Goal: Complete Application Form: Complete application form

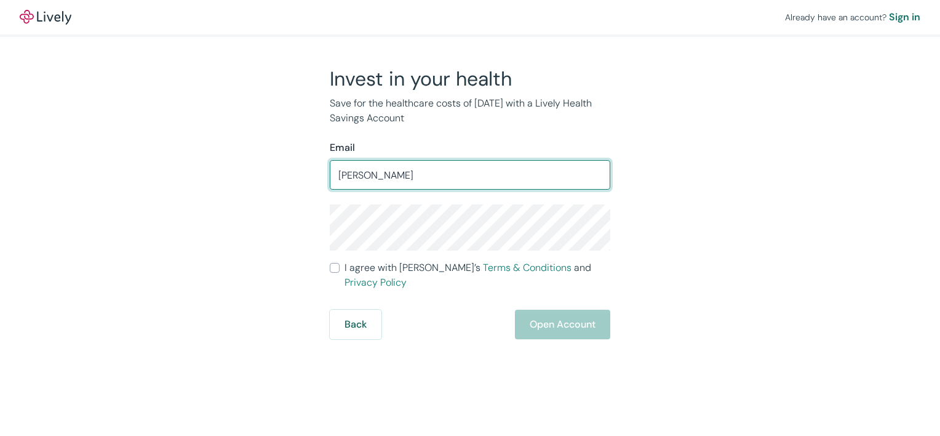
type input "jessicaandrus16@gmail.com"
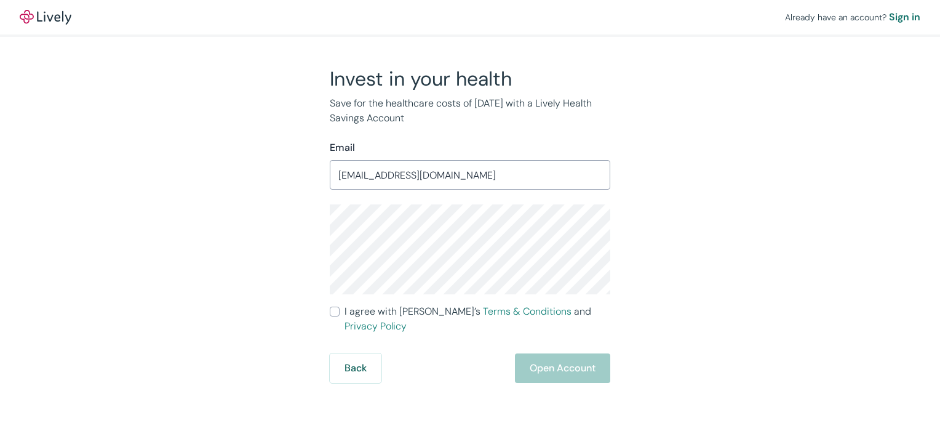
click at [734, 200] on div "Invest in your health Save for the healthcare costs of tomorrow with a Lively H…" at bounding box center [462, 224] width 591 height 316
click at [335, 310] on input "I agree with Lively’s Terms & Conditions and Privacy Policy" at bounding box center [335, 311] width 10 height 10
checkbox input "true"
click at [561, 353] on button "Open Account" at bounding box center [562, 368] width 95 height 30
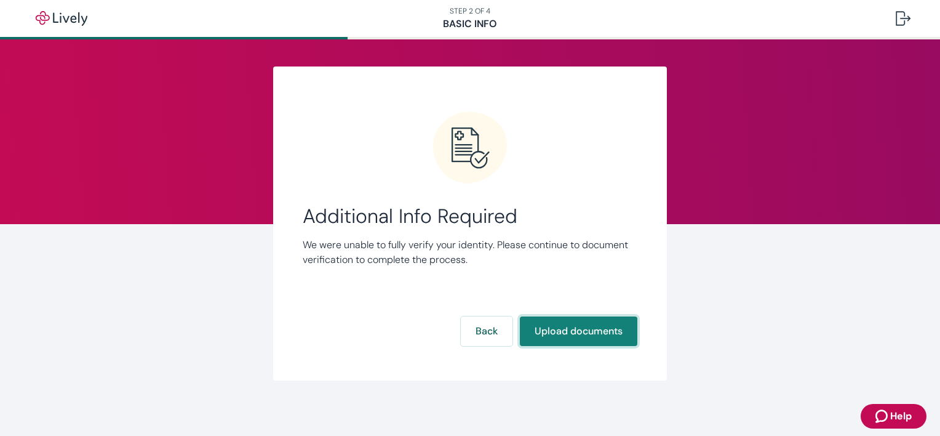
click at [590, 332] on button "Upload documents" at bounding box center [579, 331] width 118 height 30
click at [544, 325] on button "Upload documents" at bounding box center [579, 331] width 118 height 30
click at [590, 334] on button "Upload documents" at bounding box center [579, 331] width 118 height 30
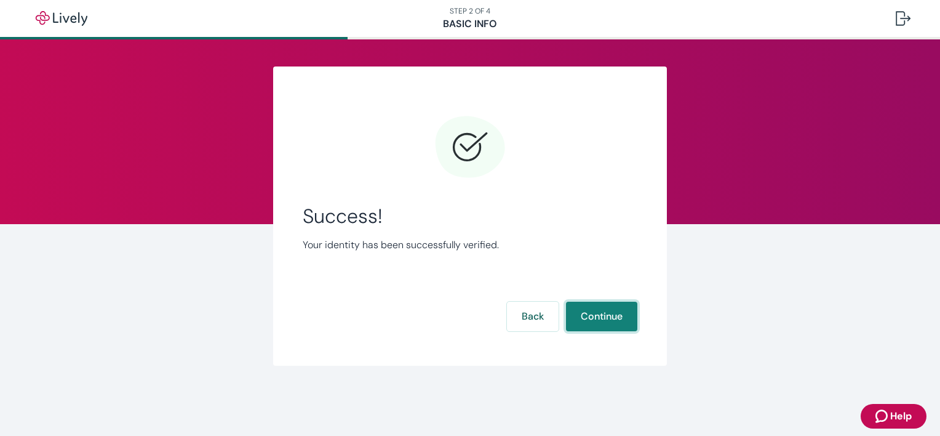
click at [596, 324] on button "Continue" at bounding box center [601, 317] width 71 height 30
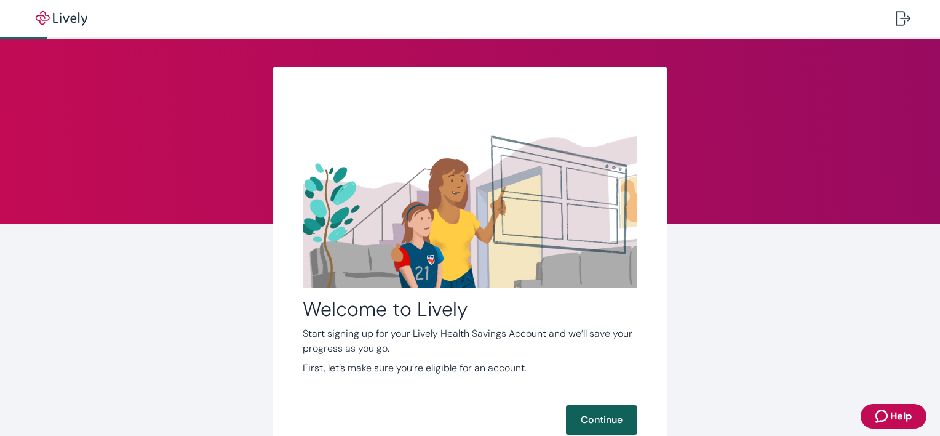
click at [588, 406] on button "Continue" at bounding box center [601, 420] width 71 height 30
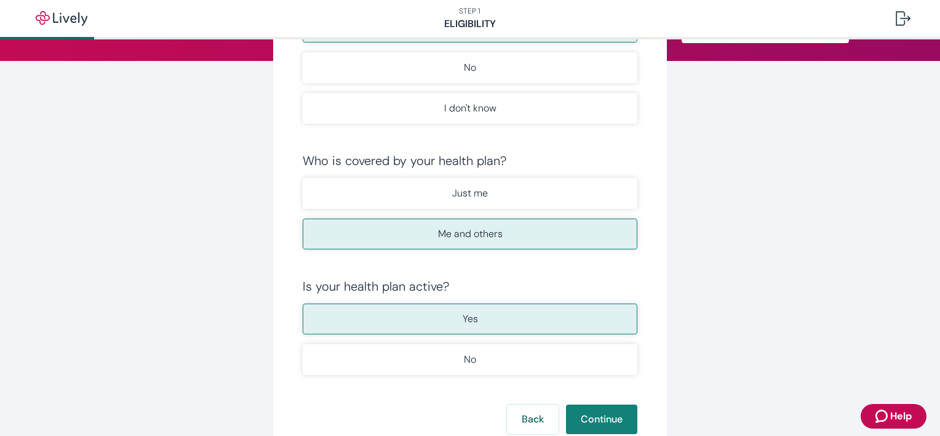
scroll to position [182, 0]
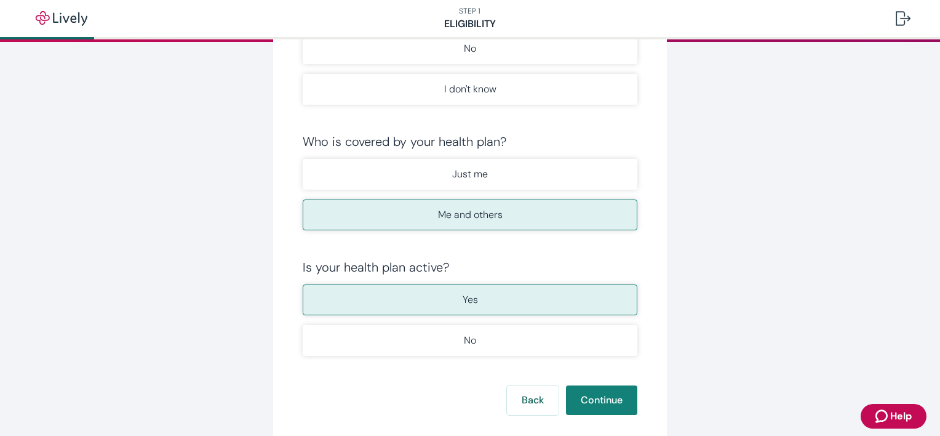
click at [622, 382] on form "Do you have an HSA-qualified High Deductible Health Plan? Yes No I don't know W…" at bounding box center [470, 191] width 335 height 447
click at [613, 401] on button "Continue" at bounding box center [601, 400] width 71 height 30
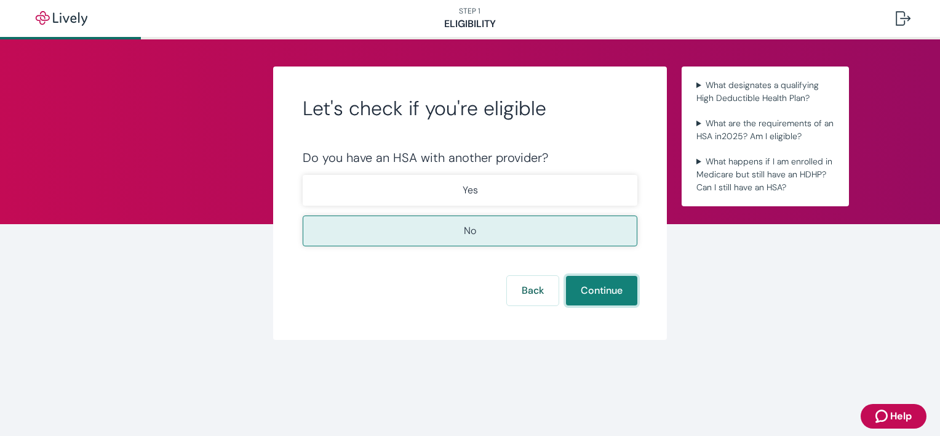
click at [608, 295] on button "Continue" at bounding box center [601, 291] width 71 height 30
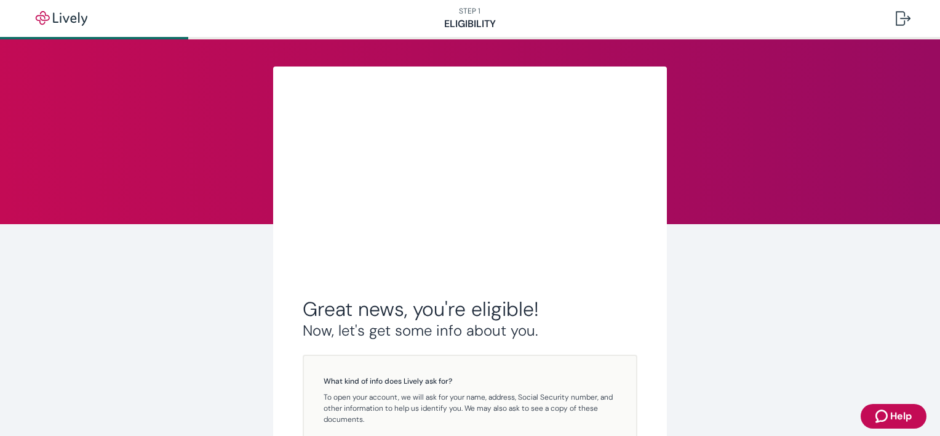
scroll to position [222, 0]
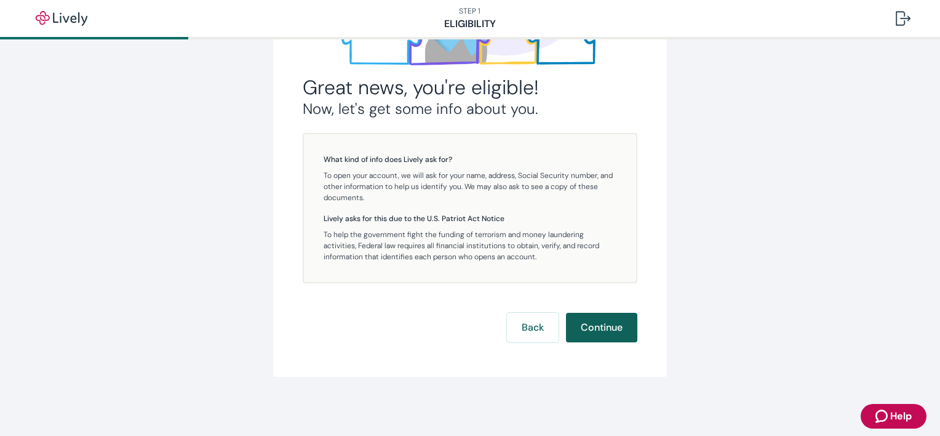
click at [586, 313] on button "Continue" at bounding box center [601, 328] width 71 height 30
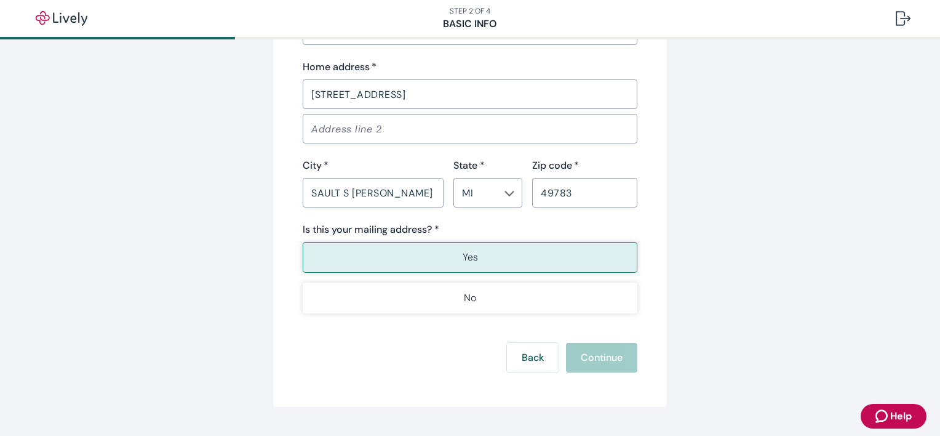
scroll to position [808, 0]
click at [601, 360] on div "Back Continue" at bounding box center [470, 358] width 335 height 30
click at [486, 258] on button "Yes" at bounding box center [470, 257] width 335 height 31
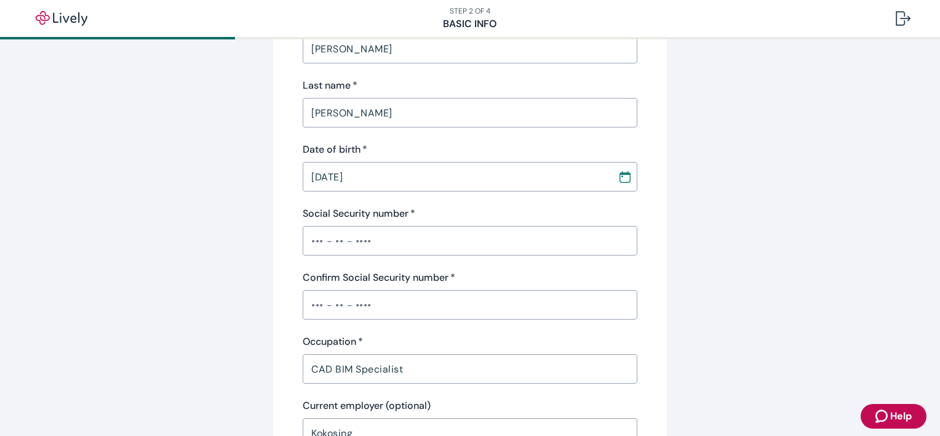
scroll to position [226, 0]
click at [384, 242] on input "Social Security number   *" at bounding box center [470, 238] width 335 height 25
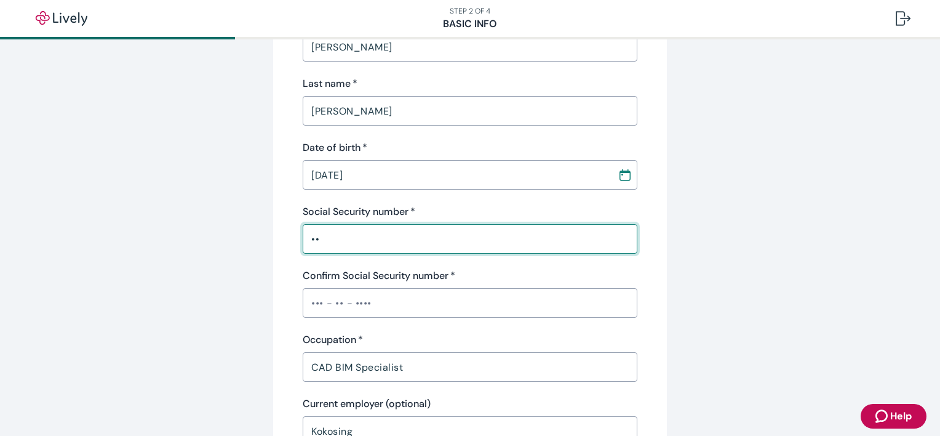
type input "•"
type input "•••-••-1792"
click at [595, 263] on div "Personal info First name   * Jessica ​ Middle name (optional) Marie ​ Last name…" at bounding box center [470, 210] width 335 height 600
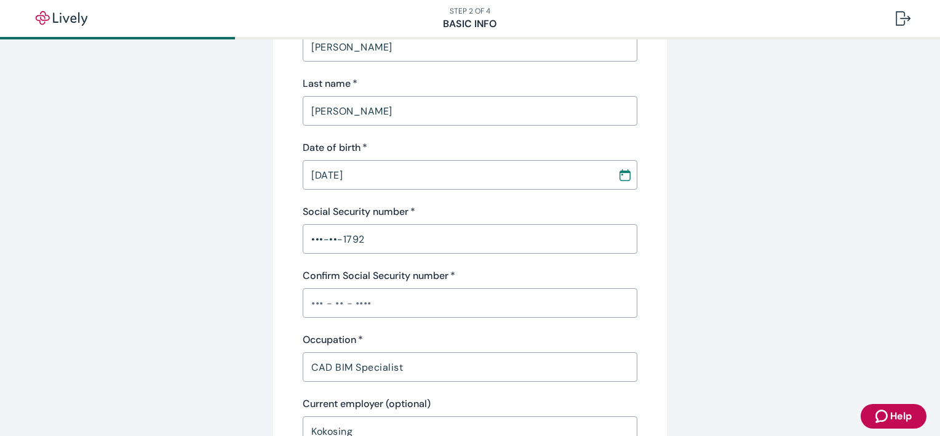
click at [350, 319] on div "Personal info First name   * Jessica ​ Middle name (optional) Marie ​ Last name…" at bounding box center [470, 210] width 335 height 600
click at [366, 314] on input "Confirm Social Security number   *" at bounding box center [470, 302] width 335 height 25
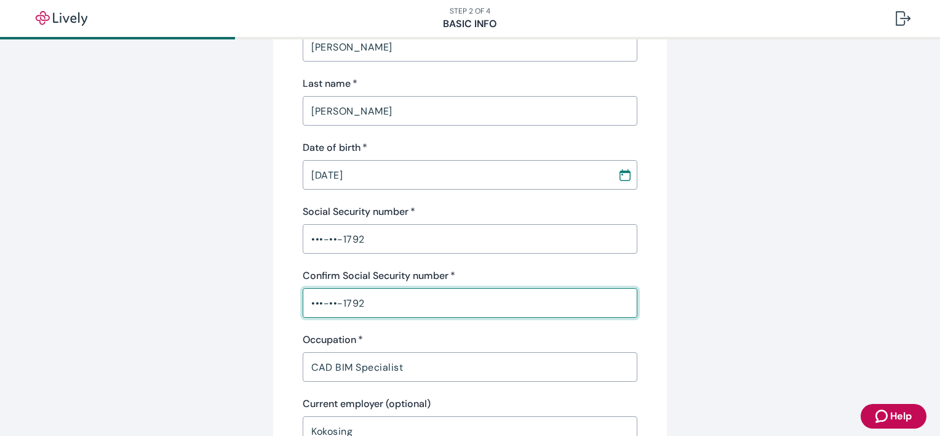
type input "•••-••-1792"
click at [624, 347] on div "Occupation   * CAD BIM Specialist ​" at bounding box center [470, 356] width 335 height 49
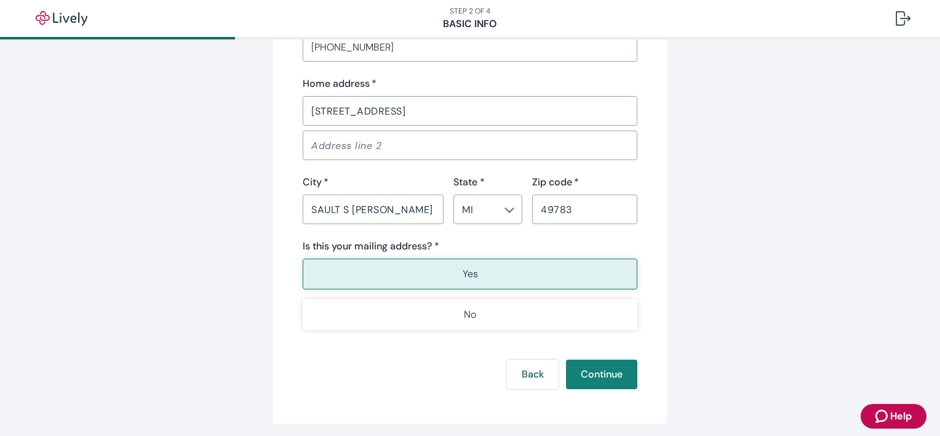
scroll to position [795, 0]
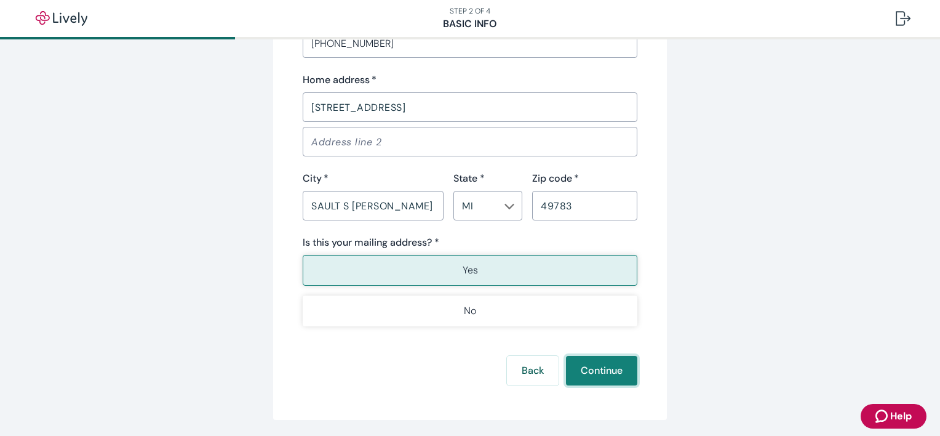
click at [630, 364] on button "Continue" at bounding box center [601, 371] width 71 height 30
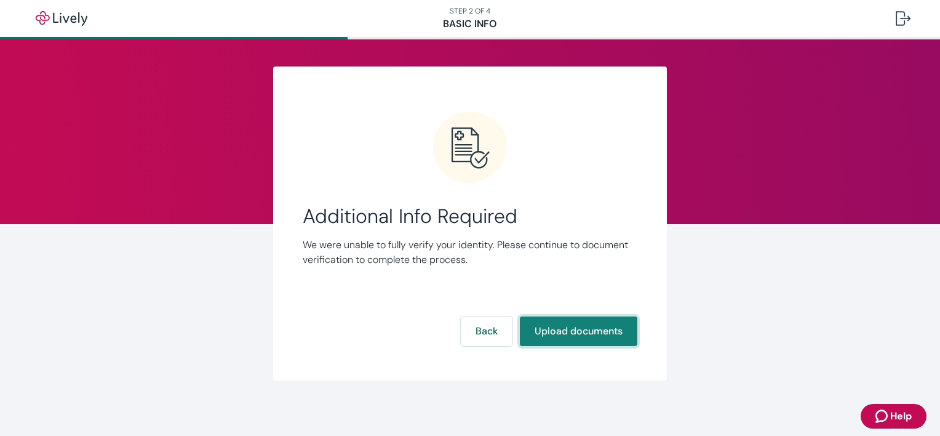
click at [599, 320] on button "Upload documents" at bounding box center [579, 331] width 118 height 30
click at [577, 330] on button "Upload documents" at bounding box center [579, 331] width 118 height 30
click at [597, 328] on button "Upload documents" at bounding box center [579, 331] width 118 height 30
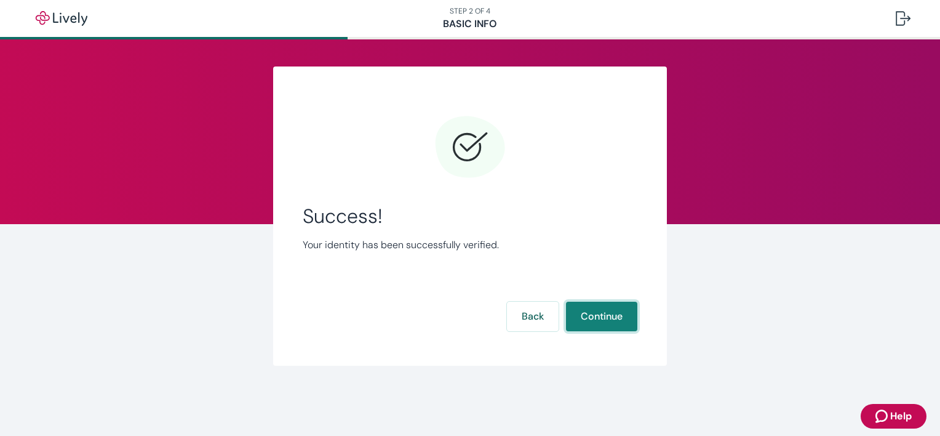
click at [597, 328] on button "Continue" at bounding box center [601, 317] width 71 height 30
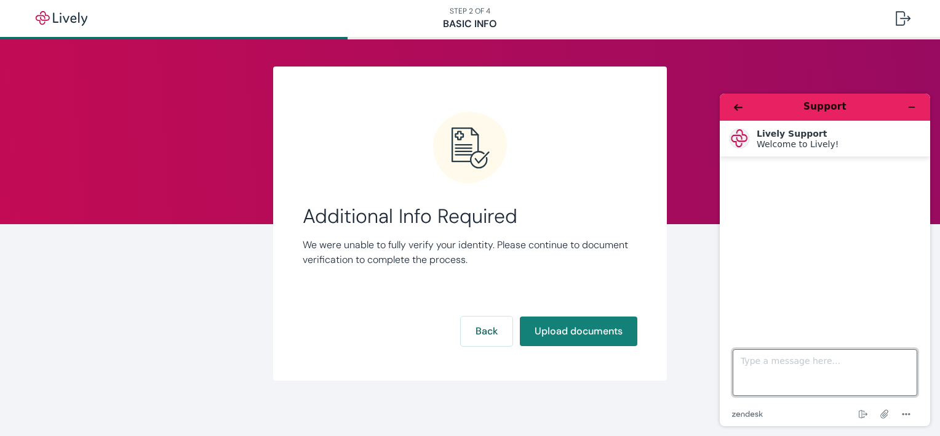
click at [795, 357] on textarea "Type a message here..." at bounding box center [825, 372] width 185 height 47
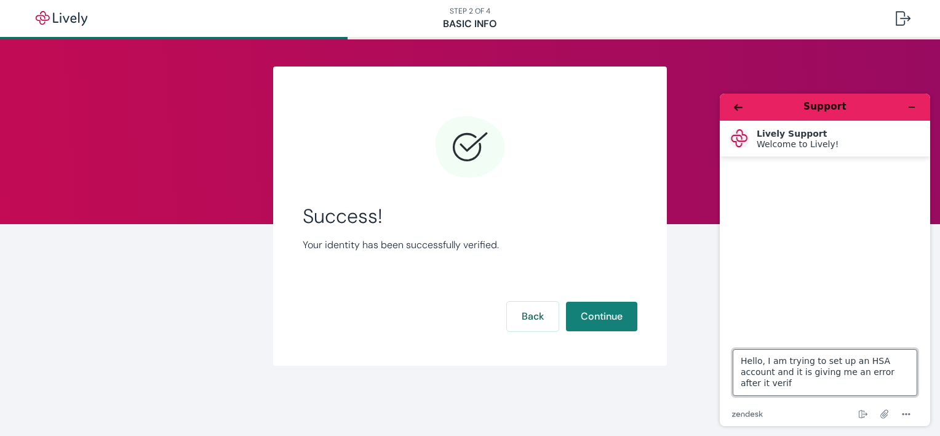
type textarea "Hello, I am trying to set up an HSA account and it is giving me an error after …"
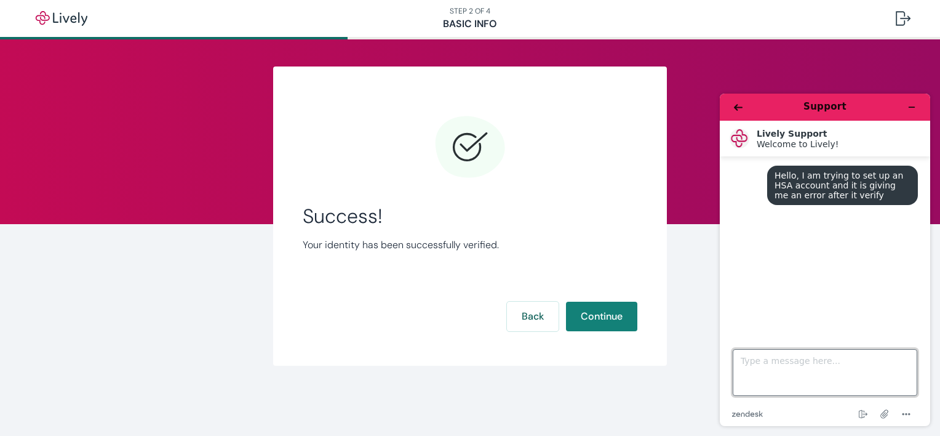
type textarea "s"
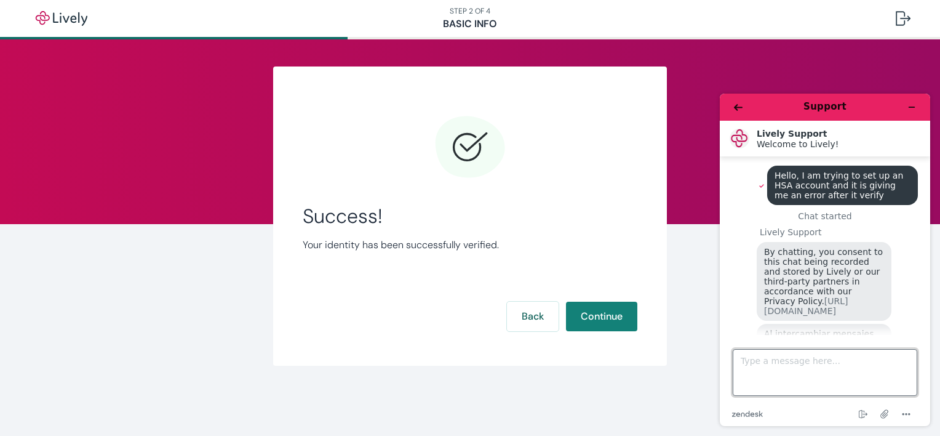
scroll to position [113, 0]
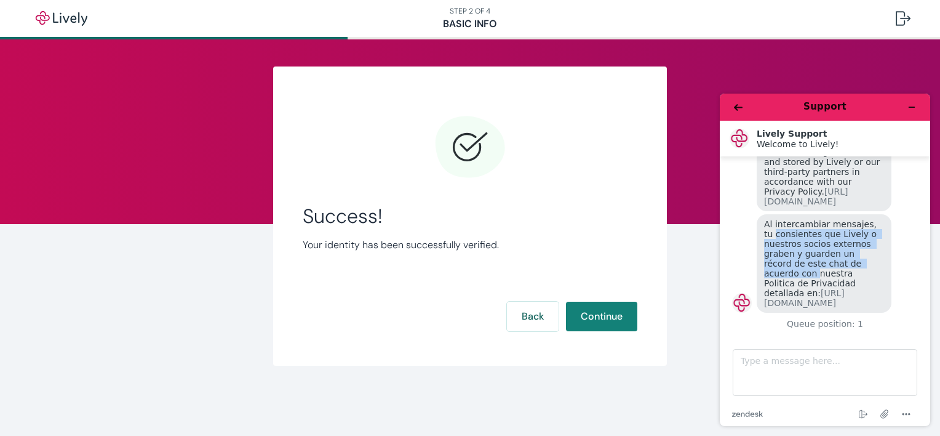
drag, startPoint x: 923, startPoint y: 262, endPoint x: 921, endPoint y: 217, distance: 44.3
click at [921, 217] on main "Hello, I am trying to set up an HSA account and it is giving me an error after …" at bounding box center [826, 245] width 201 height 178
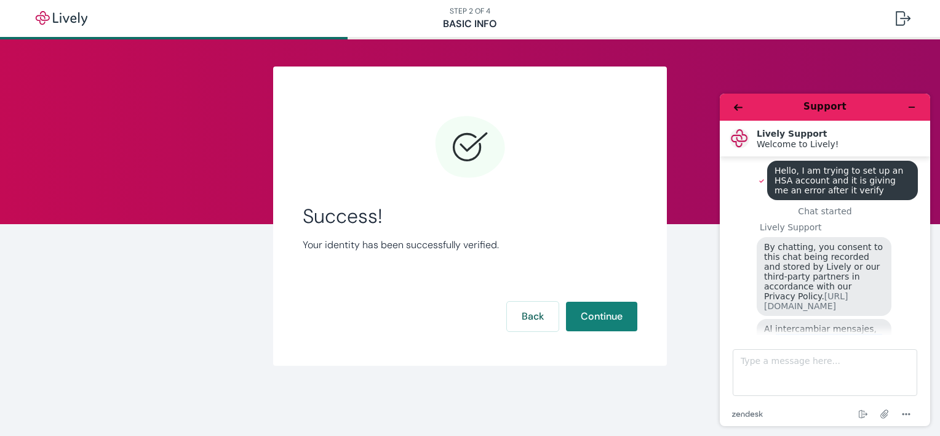
scroll to position [7, 0]
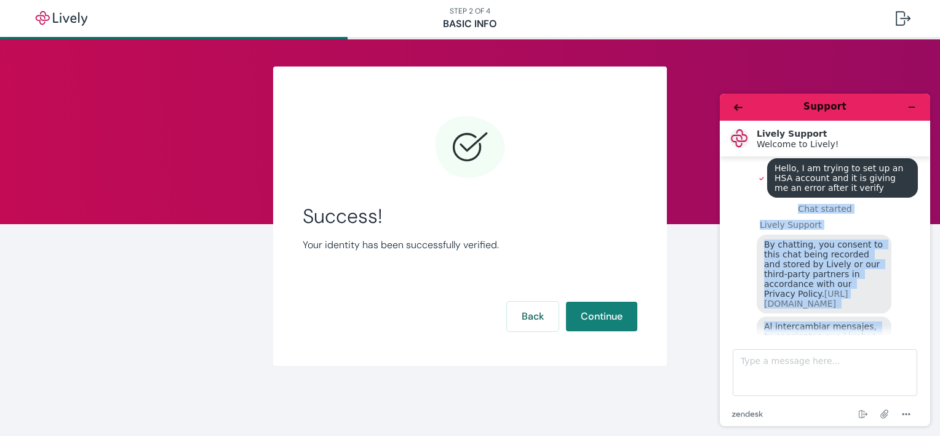
drag, startPoint x: 931, startPoint y: 189, endPoint x: 938, endPoint y: 341, distance: 152.2
click at [938, 341] on div "Support Lively Support Welcome to Lively! Welcome to Lively! Hello, I am trying…" at bounding box center [825, 260] width 230 height 352
drag, startPoint x: 938, startPoint y: 341, endPoint x: 892, endPoint y: 216, distance: 133.0
click at [892, 216] on div "Hello, I am trying to set up an HSA account and it is giving me an error after …" at bounding box center [825, 288] width 186 height 260
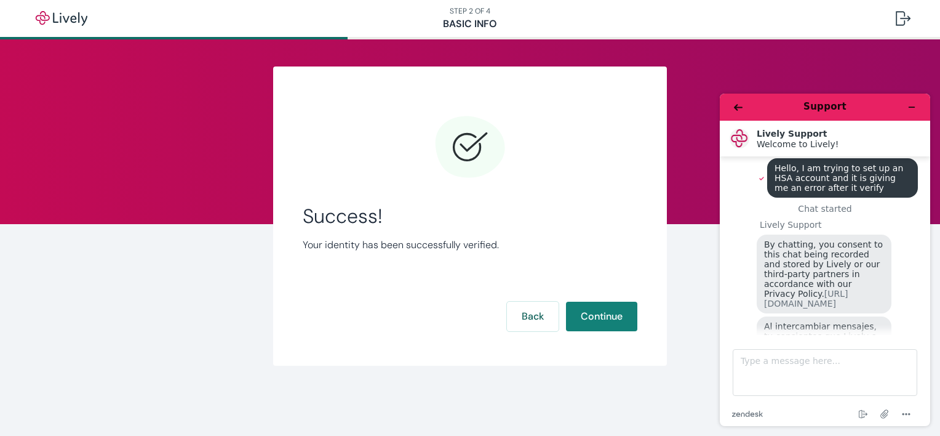
scroll to position [113, 0]
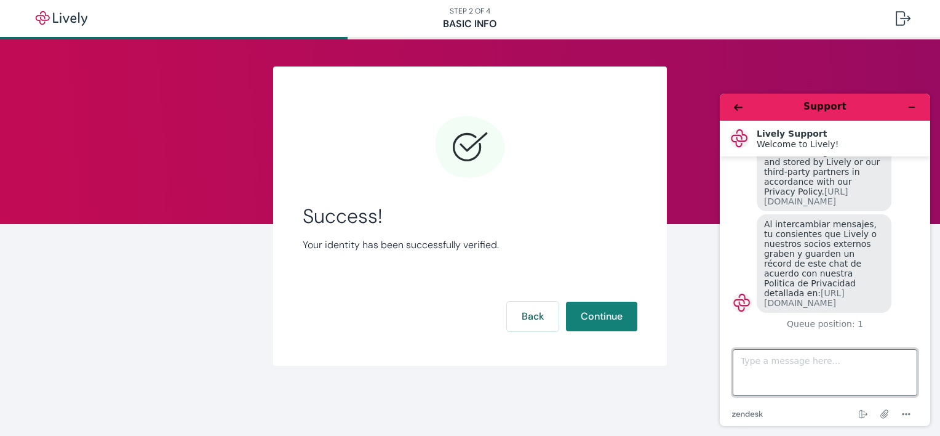
click at [810, 382] on textarea "Type a message here..." at bounding box center [825, 372] width 185 height 47
click at [610, 310] on button "Continue" at bounding box center [601, 317] width 71 height 30
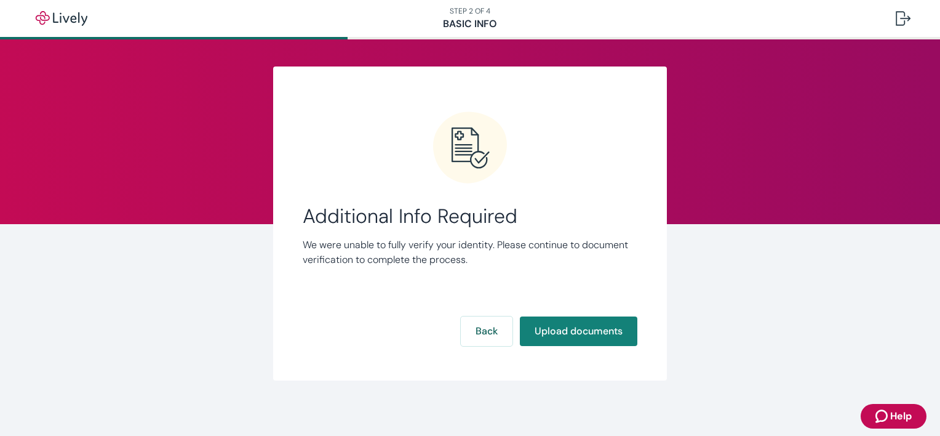
click at [896, 409] on span "Help" at bounding box center [902, 416] width 22 height 15
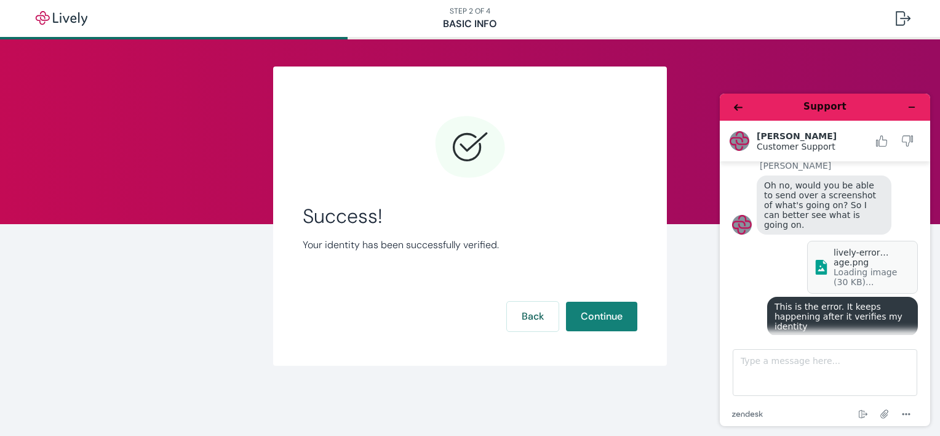
click at [771, 281] on div "lively-error…age.png Loading image (30 KB)..." at bounding box center [825, 269] width 186 height 56
click at [923, 305] on main "Chat started Hello, I am trying to set up an HSA account and it is giving me an…" at bounding box center [826, 248] width 201 height 174
click at [818, 265] on icon at bounding box center [821, 267] width 11 height 15
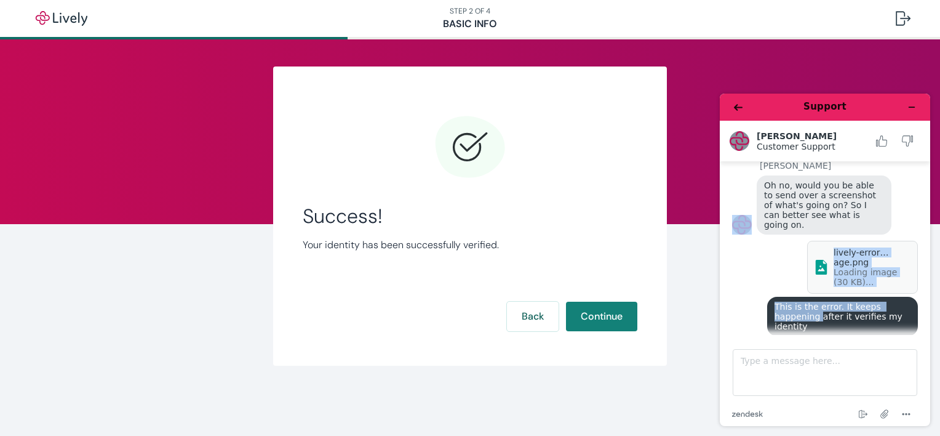
drag, startPoint x: 929, startPoint y: 305, endPoint x: 911, endPoint y: 224, distance: 83.0
click at [911, 224] on div "Support [PERSON_NAME] Customer Support Customer Support Chat started Hello, I a…" at bounding box center [825, 260] width 210 height 332
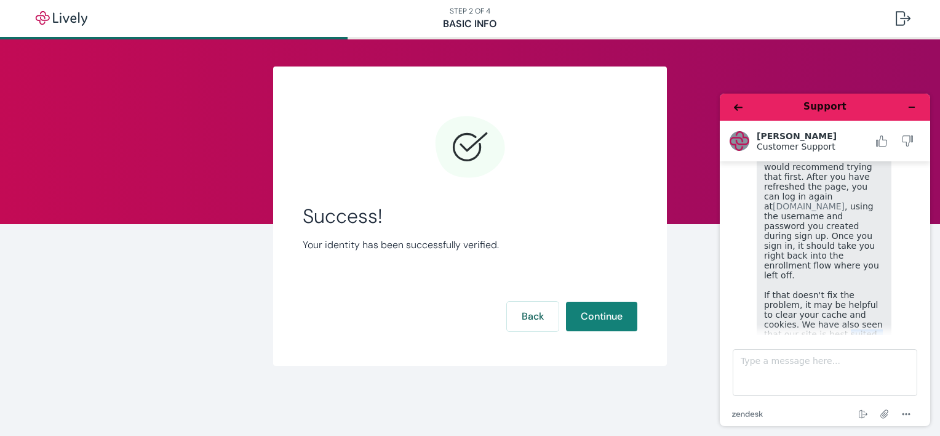
drag, startPoint x: 928, startPoint y: 308, endPoint x: 927, endPoint y: 288, distance: 20.3
click at [927, 288] on div "Support [PERSON_NAME] Customer Support Customer Support Chat started Hello, I a…" at bounding box center [825, 260] width 210 height 332
drag, startPoint x: 927, startPoint y: 288, endPoint x: 916, endPoint y: 297, distance: 14.0
click at [916, 297] on main "Chat started Hello, I am trying to set up an HSA account and it is giving me an…" at bounding box center [826, 248] width 201 height 174
click at [921, 290] on main "Chat started Hello, I am trying to set up an HSA account and it is giving me an…" at bounding box center [826, 248] width 201 height 174
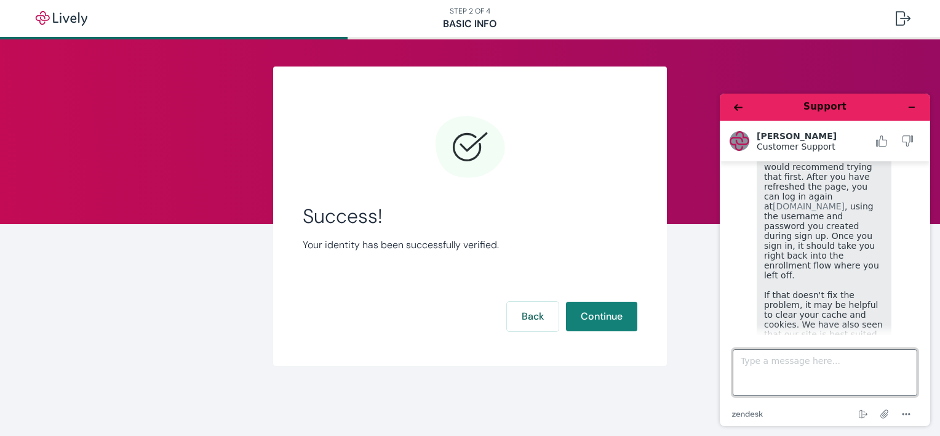
click at [810, 370] on textarea "Type a message here..." at bounding box center [825, 372] width 185 height 47
type textarea "I tried on both microsoft edge and chrome and tried to relogin."
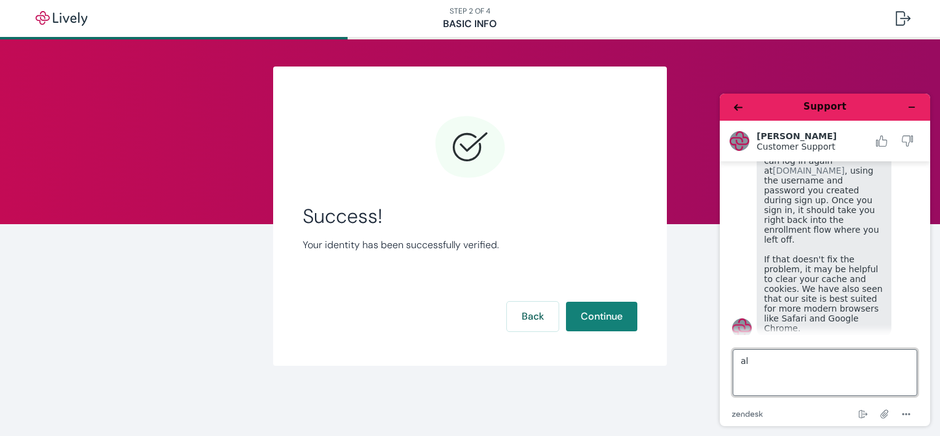
type textarea "a"
type textarea "I also tried on my phone and accepted all cookeis"
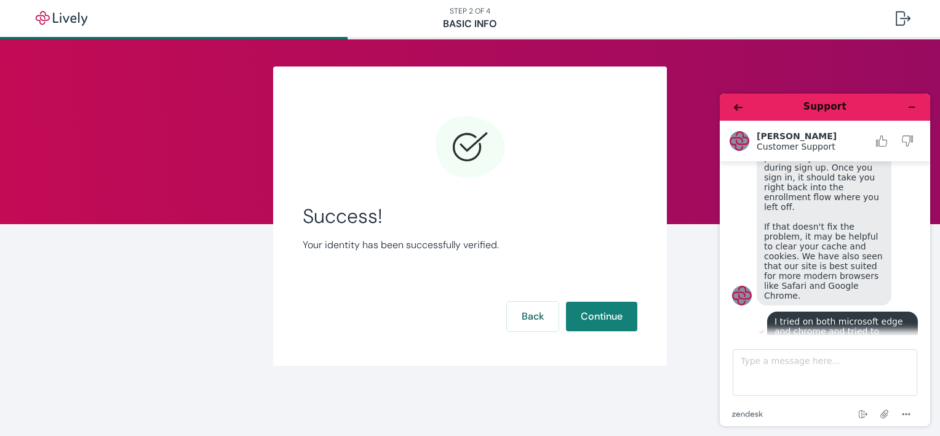
click at [923, 310] on main "Chat started Hello, I am trying to set up an HSA account and it is giving me an…" at bounding box center [826, 248] width 201 height 174
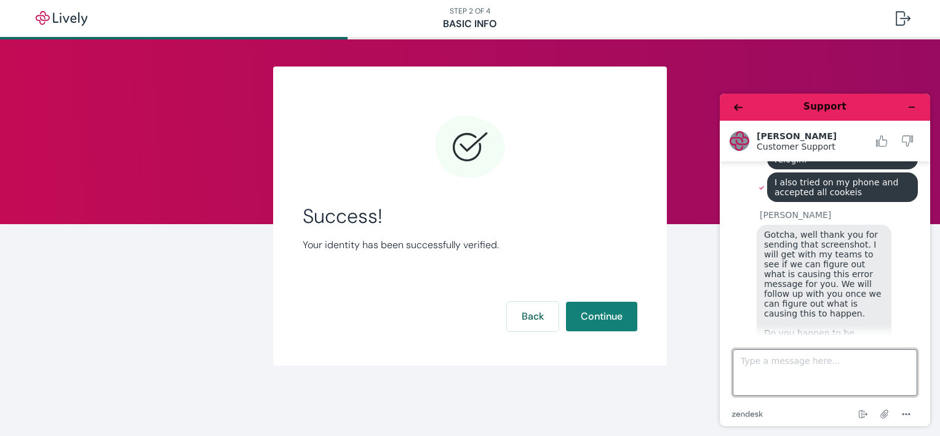
click at [836, 351] on textarea "Type a message here..." at bounding box center [825, 372] width 185 height 47
click at [738, 361] on textarea "I am not connected to a VPN and a private browser did not work." at bounding box center [825, 372] width 185 height 47
type textarea "Thank you. I am not connected to a VPN and a private browser did not work."
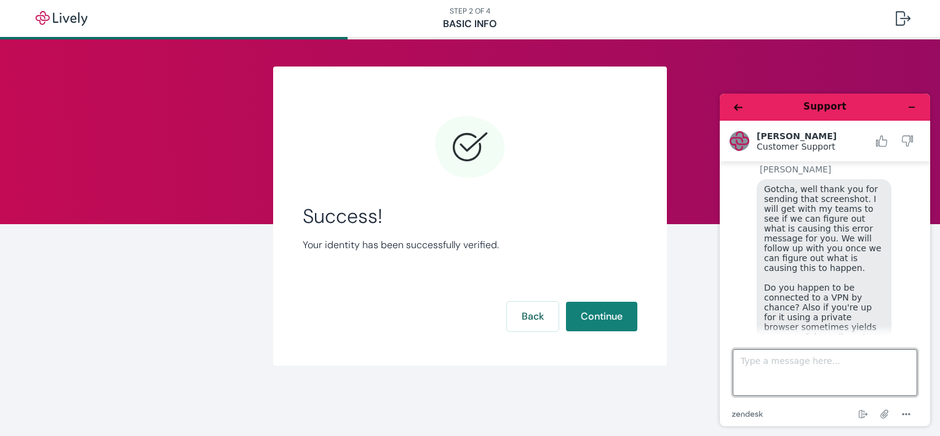
scroll to position [918, 0]
click at [906, 103] on button "Minimize widget" at bounding box center [912, 106] width 20 height 17
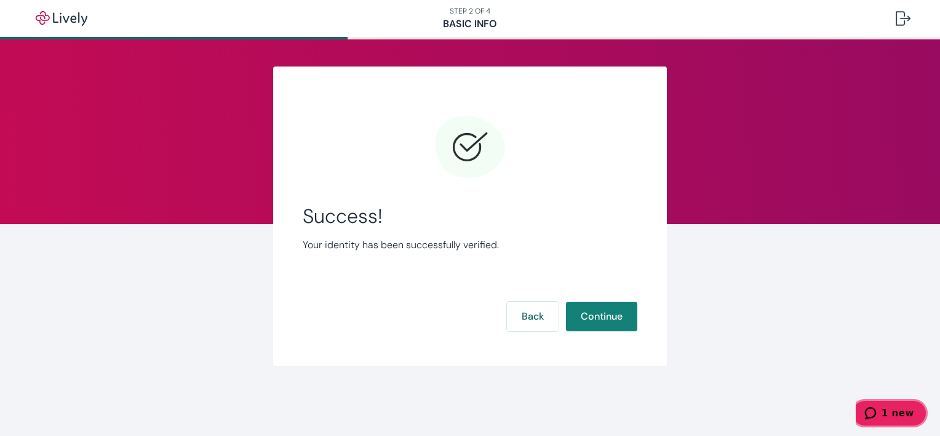
click at [908, 415] on span "1 new" at bounding box center [898, 412] width 33 height 11
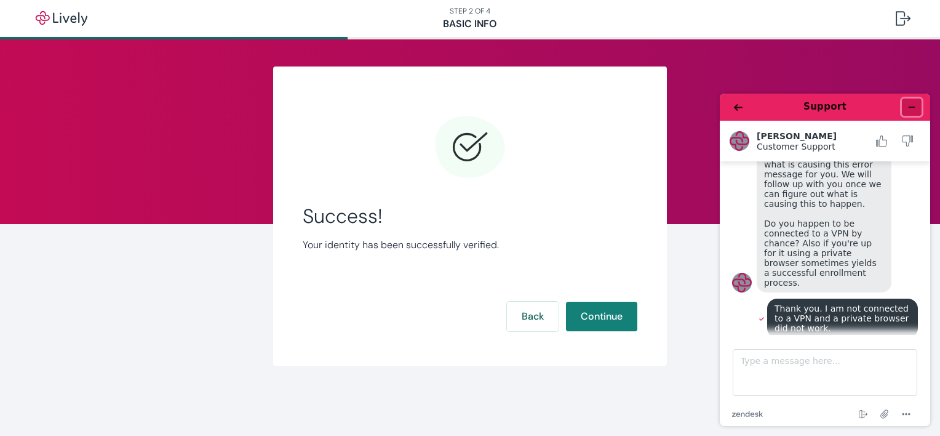
click at [909, 105] on icon "Minimize widget" at bounding box center [912, 107] width 9 height 9
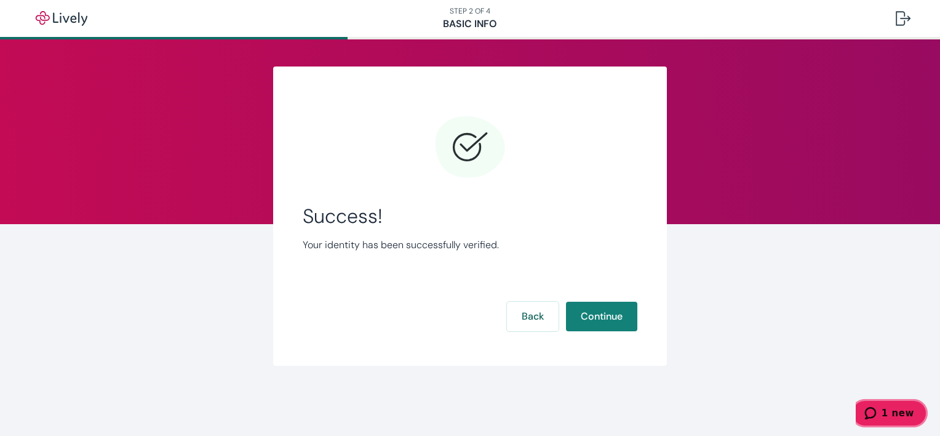
click at [902, 412] on span "1 new" at bounding box center [898, 412] width 33 height 11
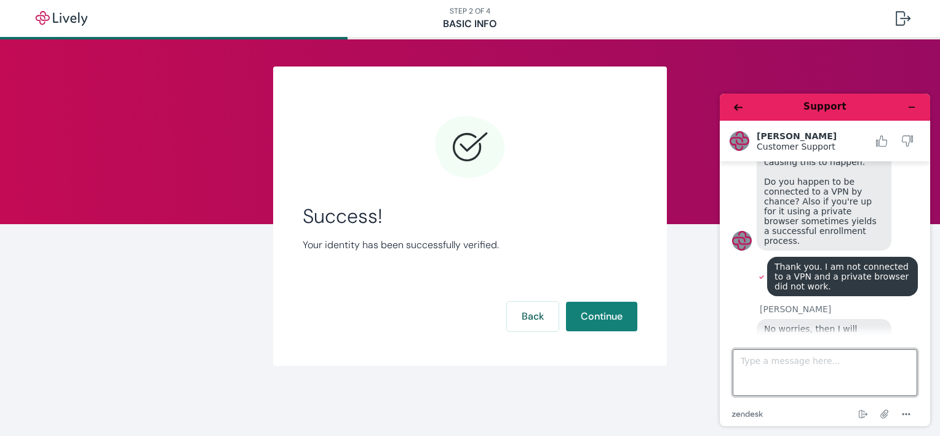
click at [809, 364] on textarea "Type a message here..." at bounding box center [825, 372] width 185 height 47
type textarea "No I was just trying to open an account. That is all."
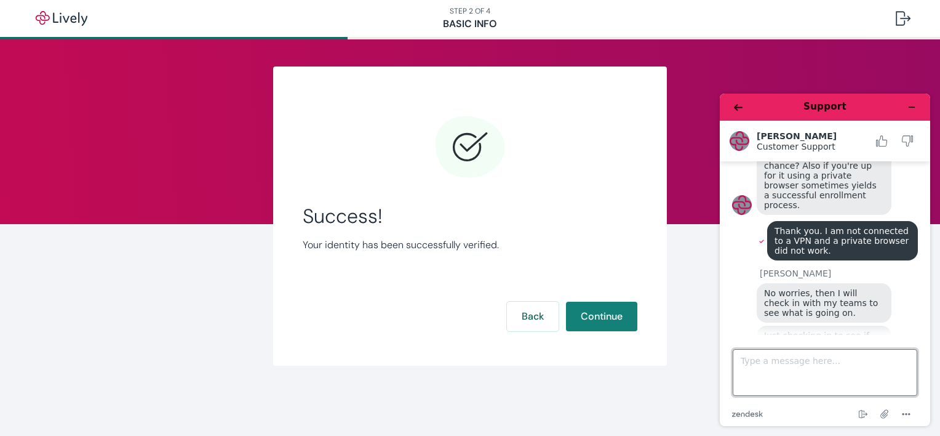
scroll to position [1153, 0]
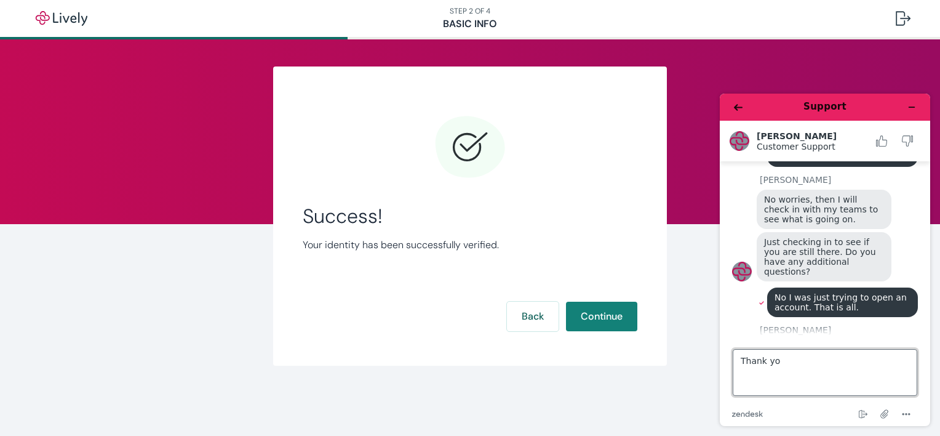
type textarea "Thank you"
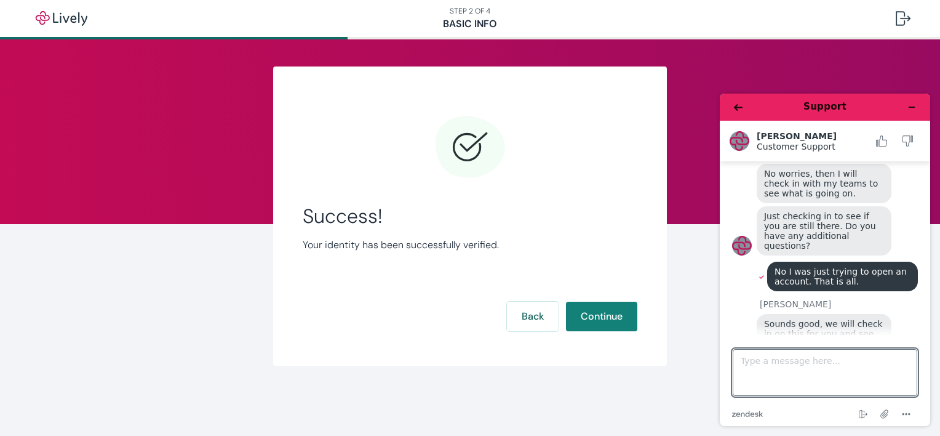
click at [905, 406] on div "End chat Attach file Options" at bounding box center [840, 414] width 155 height 16
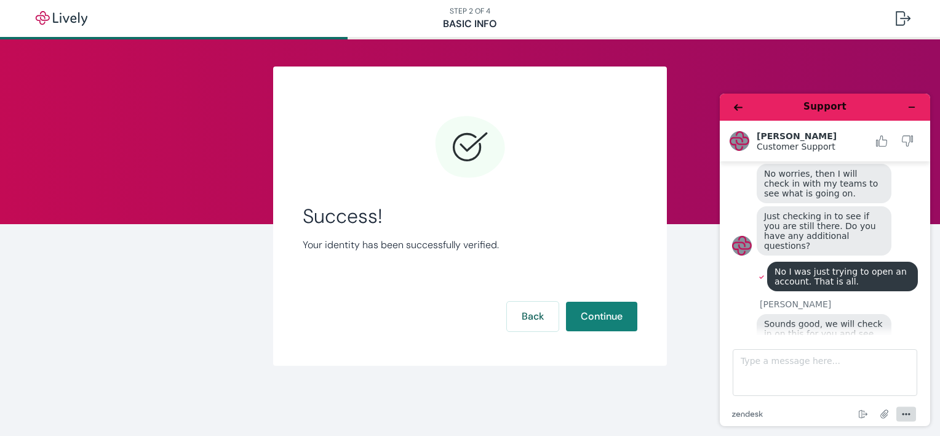
click at [903, 417] on icon "Menu" at bounding box center [906, 414] width 15 height 15
click at [871, 417] on icon "End chat" at bounding box center [863, 414] width 15 height 15
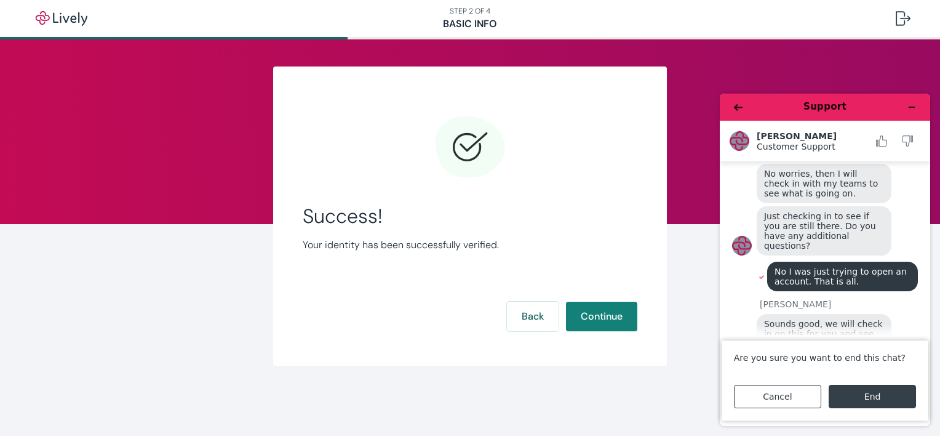
click at [864, 394] on button "End" at bounding box center [872, 396] width 87 height 23
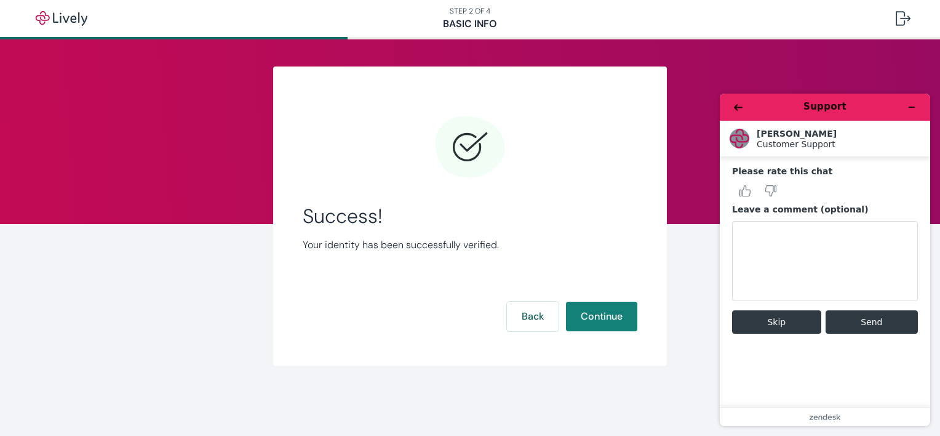
click at [790, 320] on button "Skip" at bounding box center [776, 321] width 89 height 23
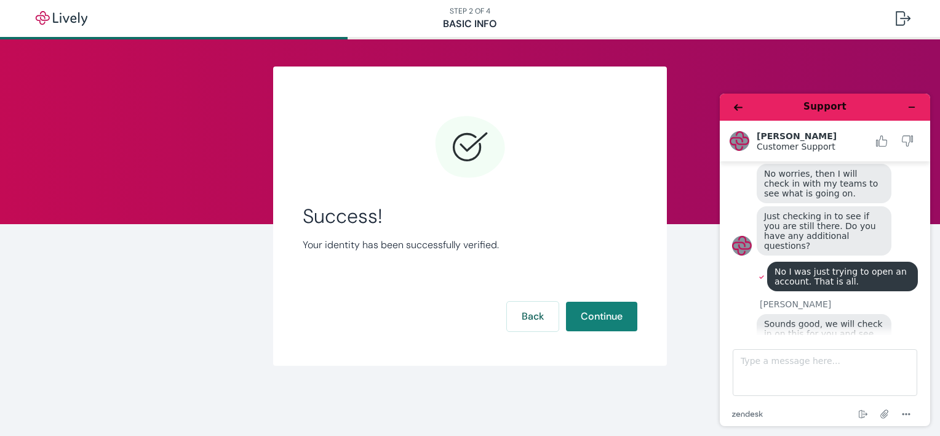
scroll to position [1191, 0]
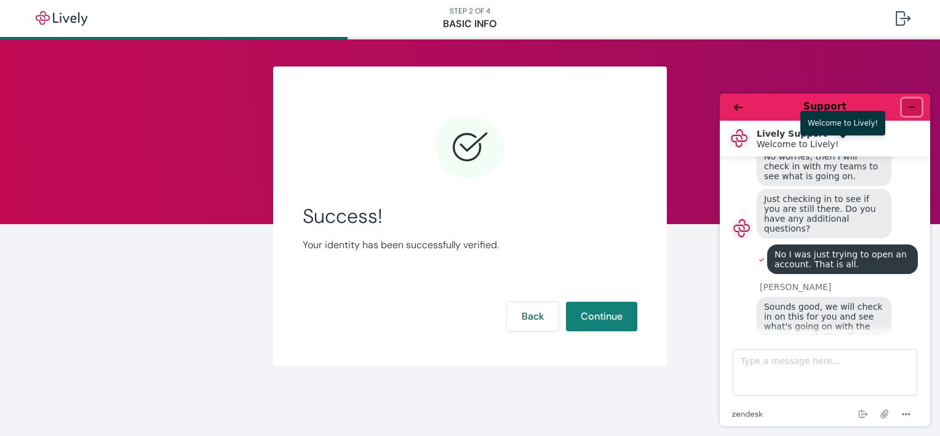
click at [915, 108] on icon "Minimize widget" at bounding box center [912, 107] width 9 height 9
